Goal: Task Accomplishment & Management: Manage account settings

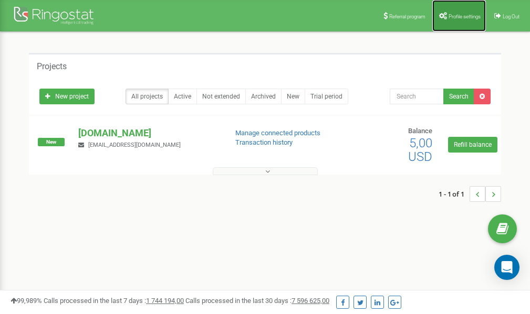
click at [463, 16] on span "Profile settings" at bounding box center [464, 17] width 32 height 6
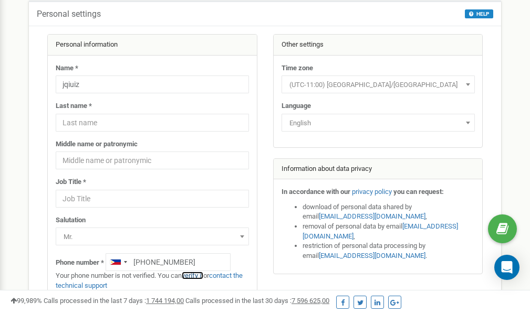
click at [202, 276] on link "verify it" at bounding box center [193, 276] width 22 height 8
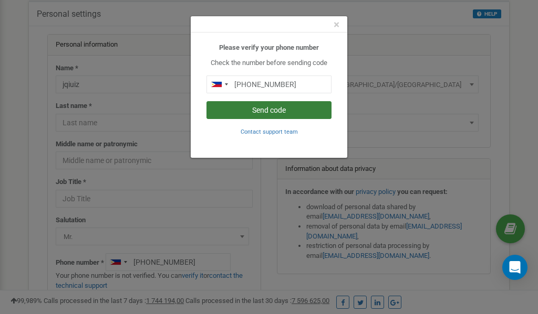
click at [280, 111] on button "Send code" at bounding box center [268, 110] width 125 height 18
